Goal: Entertainment & Leisure: Consume media (video, audio)

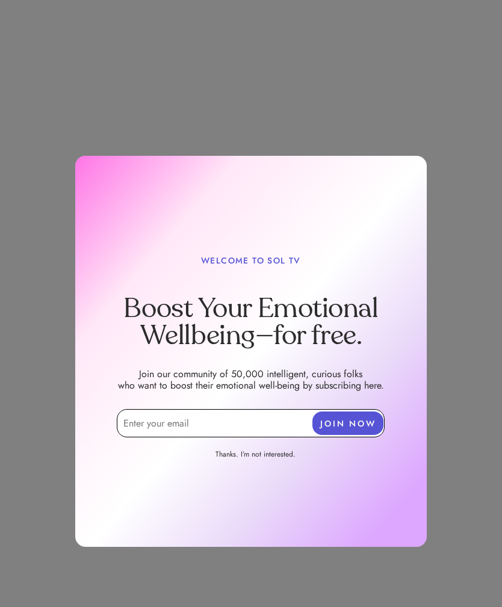
click at [205, 417] on input "email" at bounding box center [251, 423] width 268 height 28
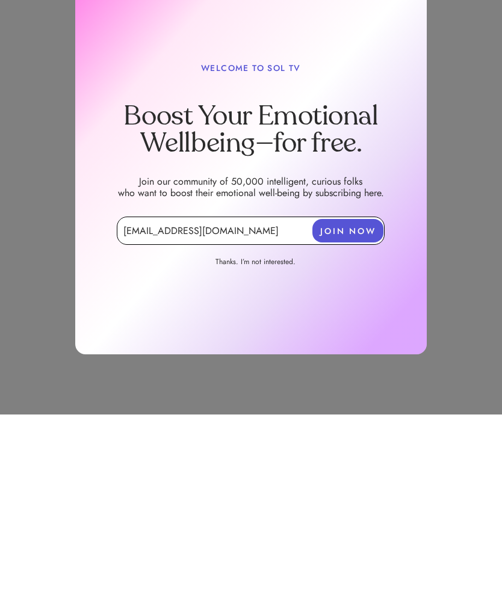
type input "[EMAIL_ADDRESS][DOMAIN_NAME]"
click at [354, 411] on button "JOIN NOW" at bounding box center [347, 422] width 71 height 23
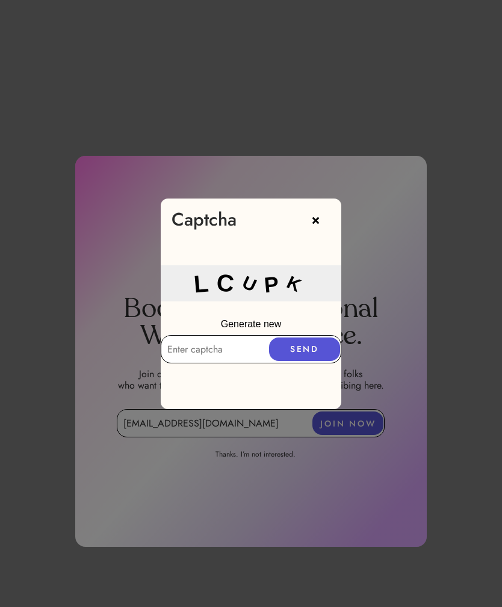
click at [220, 354] on input "text" at bounding box center [251, 349] width 180 height 28
type input "LCUPK"
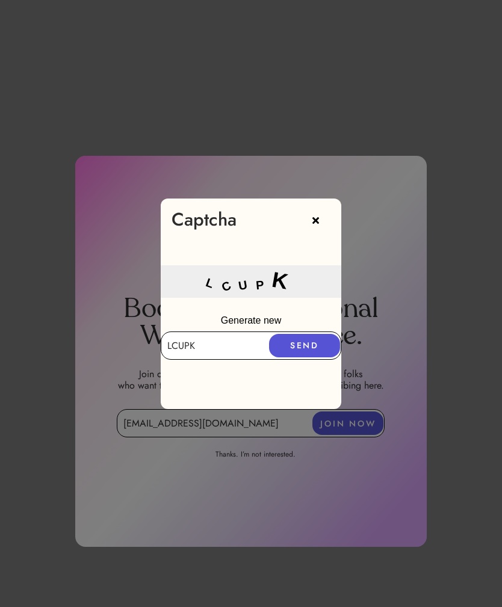
click at [308, 346] on button "SEND" at bounding box center [304, 345] width 71 height 23
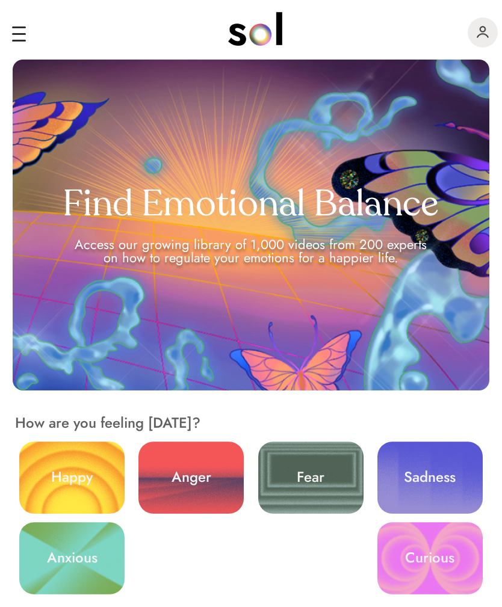
click at [434, 486] on link "Sadness" at bounding box center [429, 478] width 105 height 72
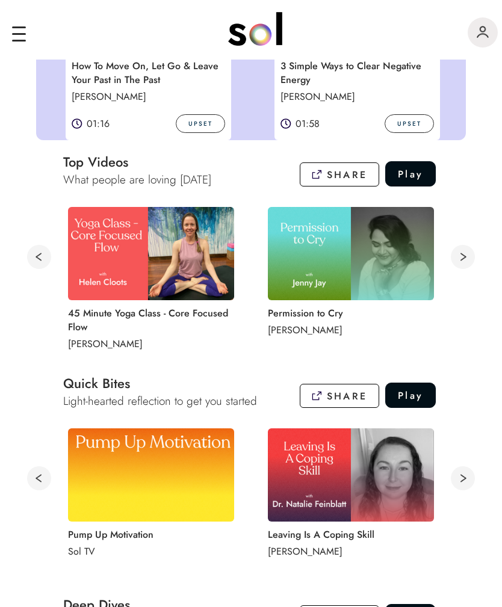
scroll to position [394, 0]
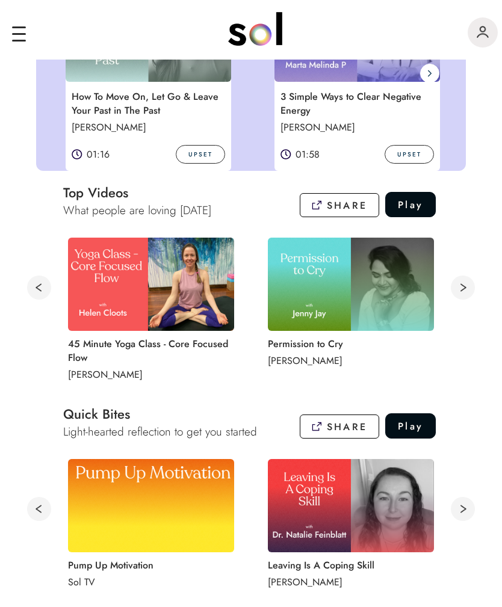
click at [356, 283] on img at bounding box center [351, 284] width 166 height 93
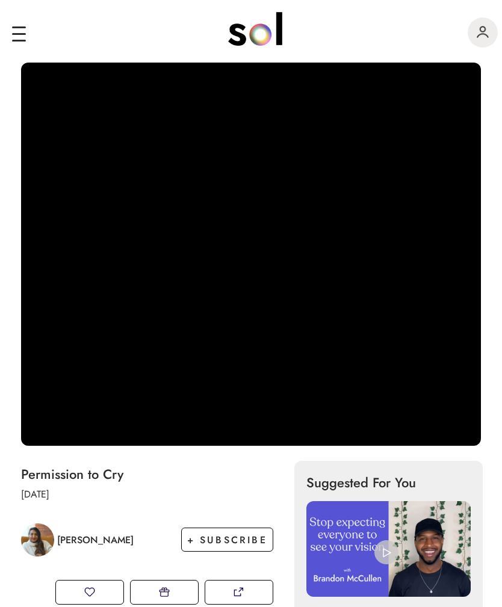
click at [499, 70] on div "Add to watch later Delete from favorites Video Player is loading. Play Video Pa…" at bounding box center [251, 253] width 502 height 386
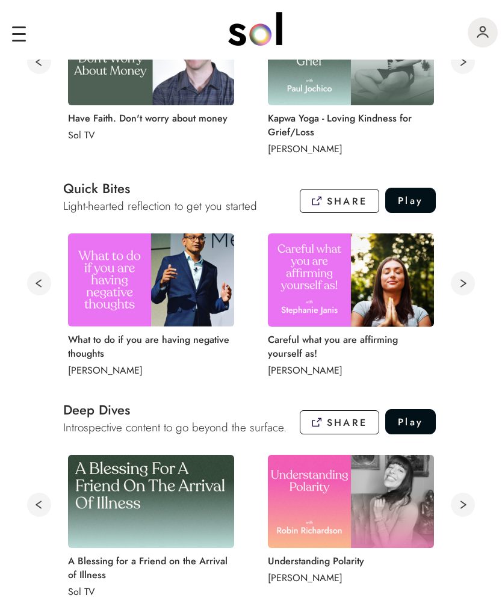
scroll to position [619, 0]
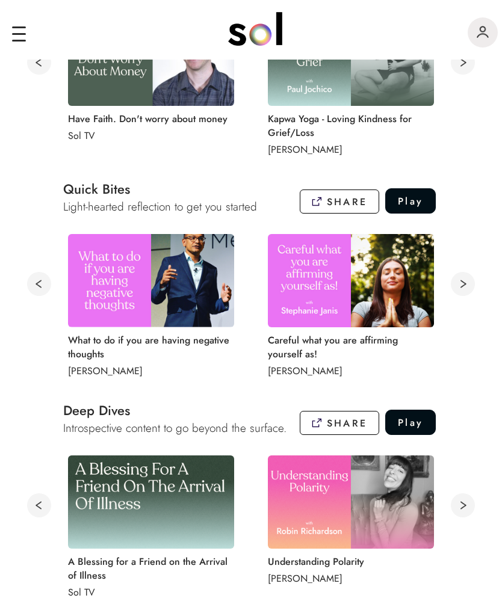
click at [164, 301] on img at bounding box center [151, 280] width 166 height 93
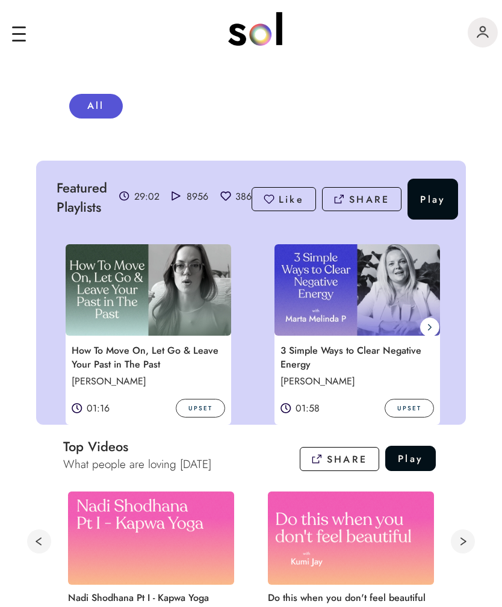
scroll to position [141, 0]
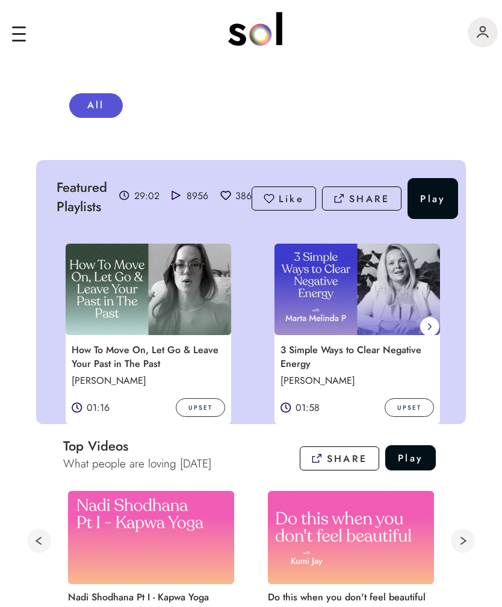
click at [374, 288] on img at bounding box center [357, 289] width 166 height 91
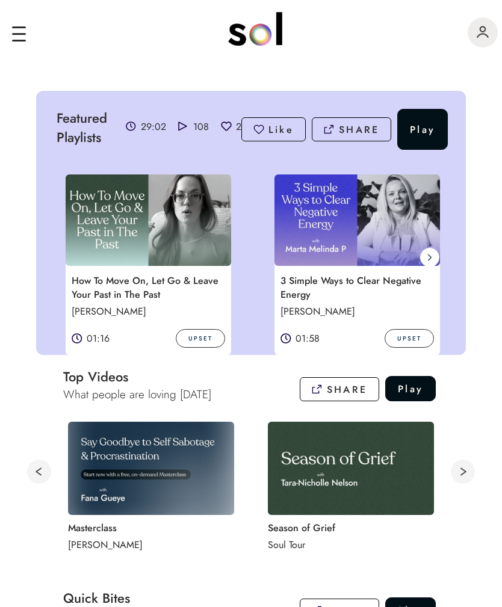
scroll to position [211, 0]
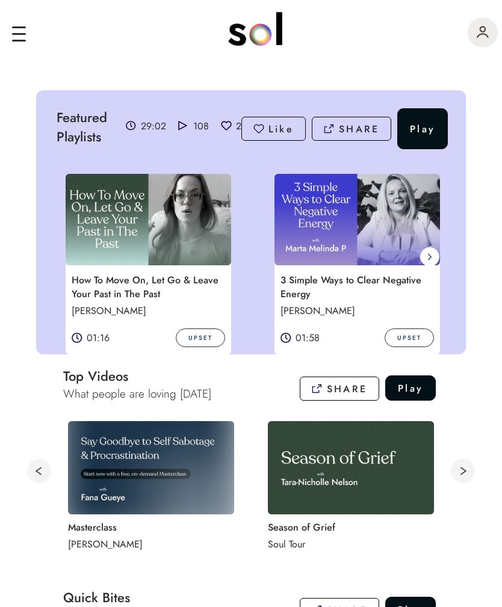
click at [174, 242] on img at bounding box center [149, 219] width 166 height 91
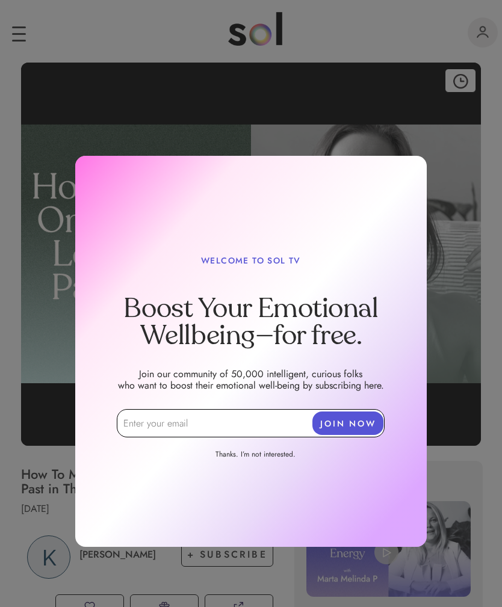
click at [461, 213] on div at bounding box center [251, 201] width 502 height 812
click at [333, 133] on div at bounding box center [251, 201] width 502 height 812
click at [351, 130] on div at bounding box center [251, 201] width 502 height 812
click at [271, 452] on link "Thanks. I’m not interested." at bounding box center [255, 455] width 138 height 13
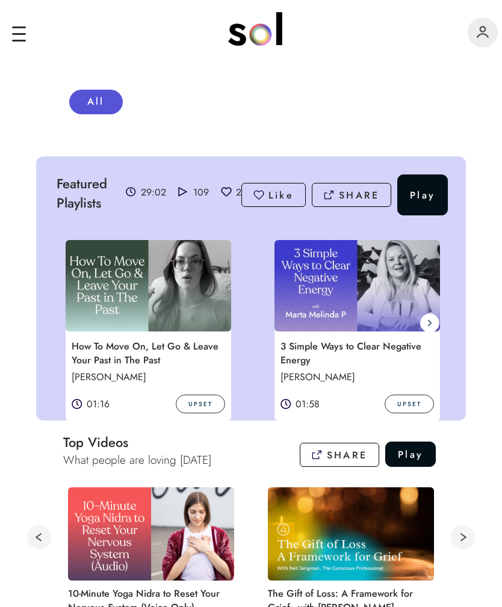
scroll to position [150, 0]
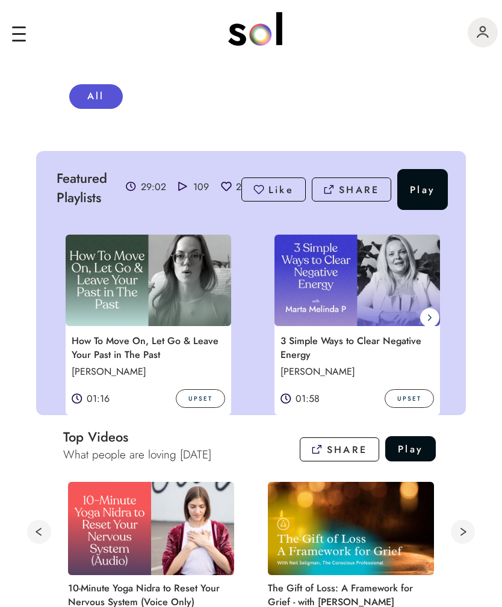
click at [473, 530] on button at bounding box center [463, 532] width 24 height 24
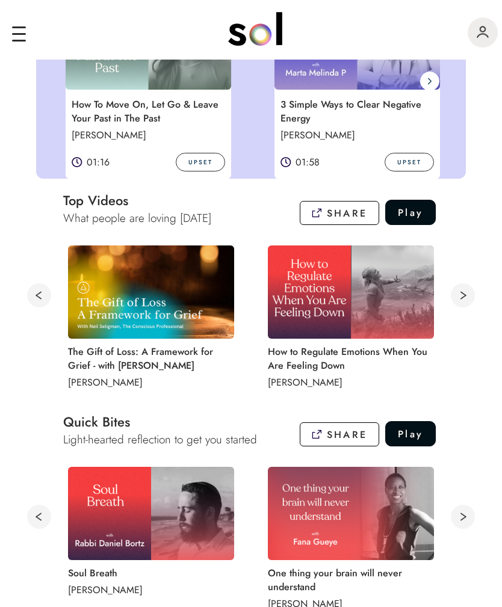
scroll to position [387, 0]
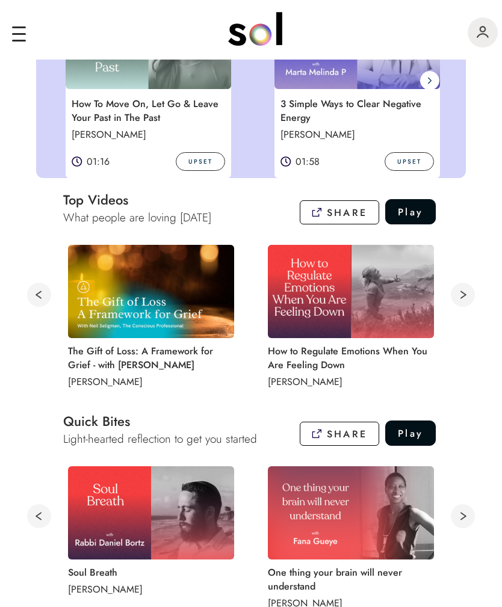
click at [365, 306] on img at bounding box center [351, 291] width 166 height 93
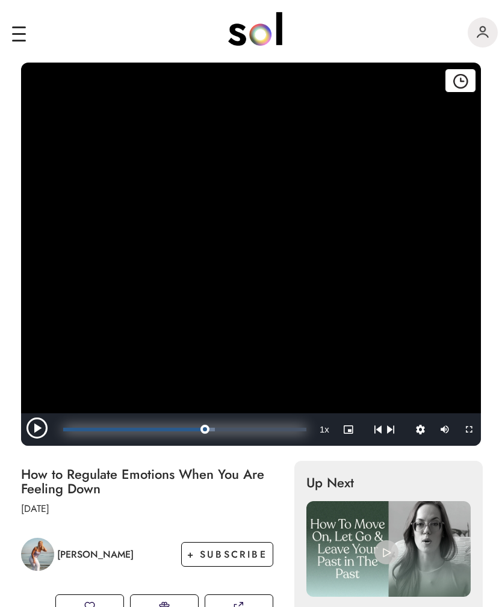
click at [210, 430] on div "Progress Bar" at bounding box center [208, 430] width 13 height 4
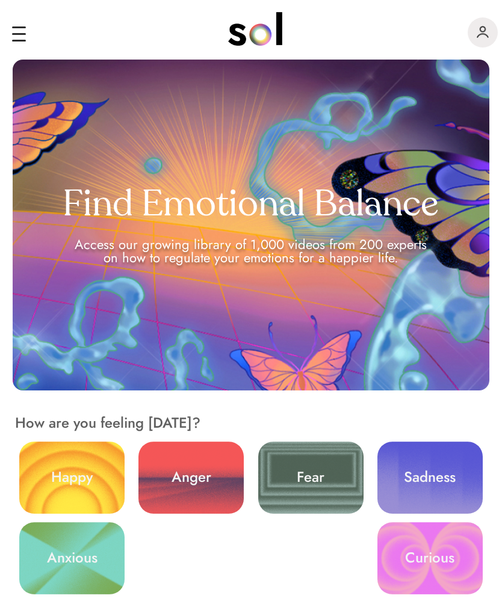
click at [484, 29] on img "main navigation" at bounding box center [482, 32] width 12 height 12
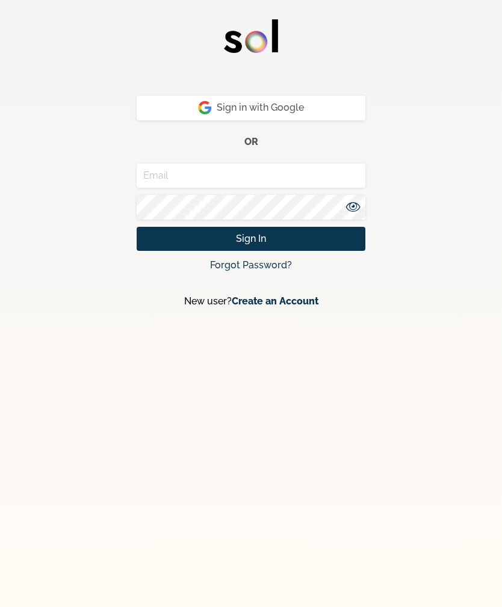
click at [254, 175] on input "email" at bounding box center [251, 176] width 229 height 25
type input "[EMAIL_ADDRESS][DOMAIN_NAME]"
click at [350, 211] on icon at bounding box center [353, 207] width 14 height 10
click at [268, 234] on button "Sign In" at bounding box center [251, 239] width 229 height 25
click at [260, 260] on link "Forgot Password?" at bounding box center [251, 264] width 82 height 11
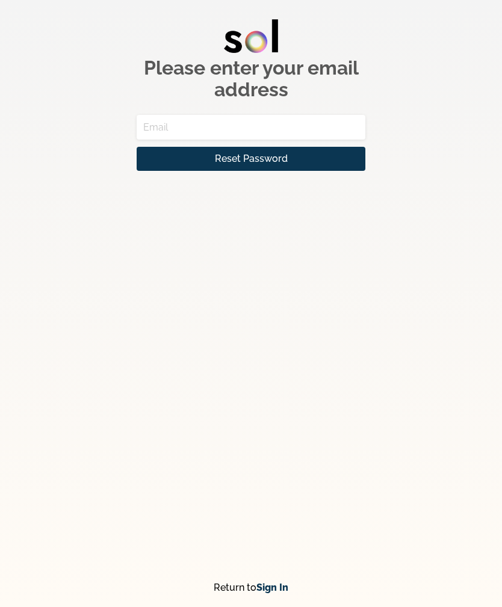
click at [268, 120] on input "email" at bounding box center [251, 127] width 229 height 25
type input "[EMAIL_ADDRESS][DOMAIN_NAME]"
click at [273, 158] on span "Reset Password" at bounding box center [251, 159] width 73 height 14
click at [276, 164] on span "Reset Password" at bounding box center [251, 159] width 73 height 14
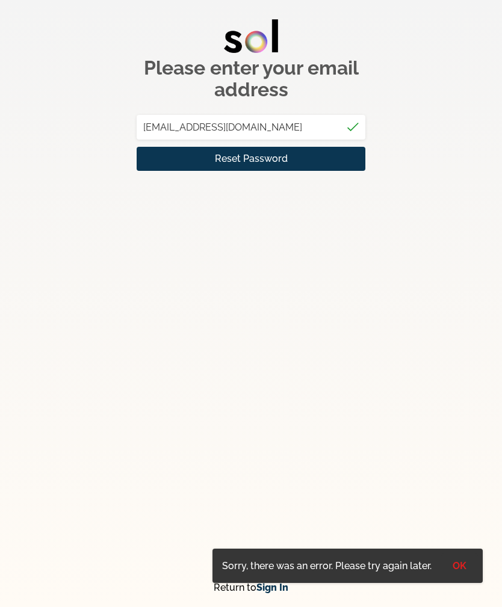
click at [468, 570] on button "OK" at bounding box center [459, 565] width 37 height 25
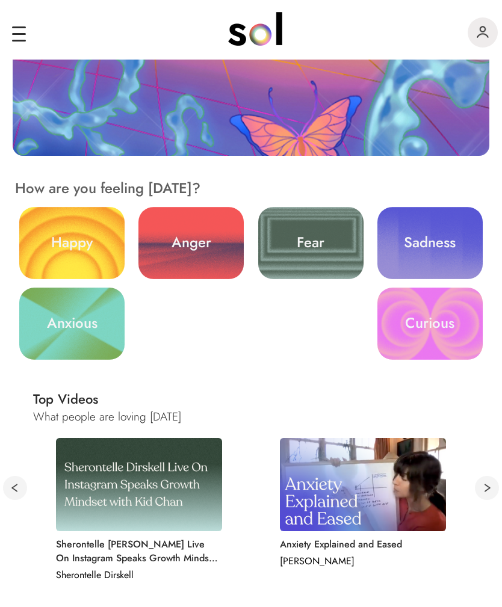
scroll to position [234, 0]
